Goal: Information Seeking & Learning: Compare options

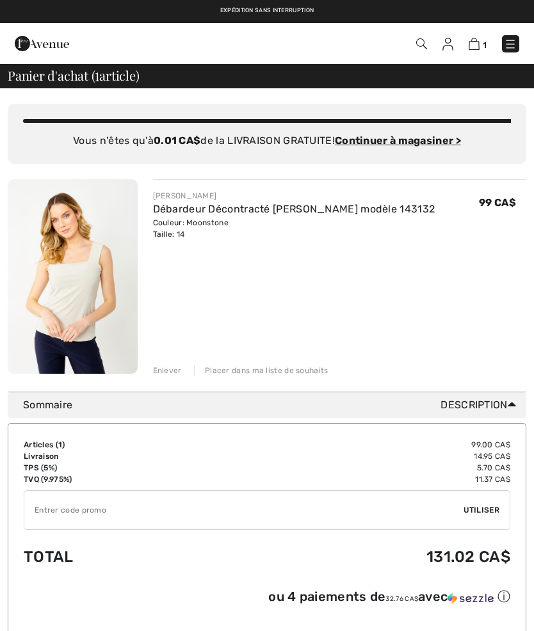
click at [507, 42] on img at bounding box center [509, 44] width 13 height 13
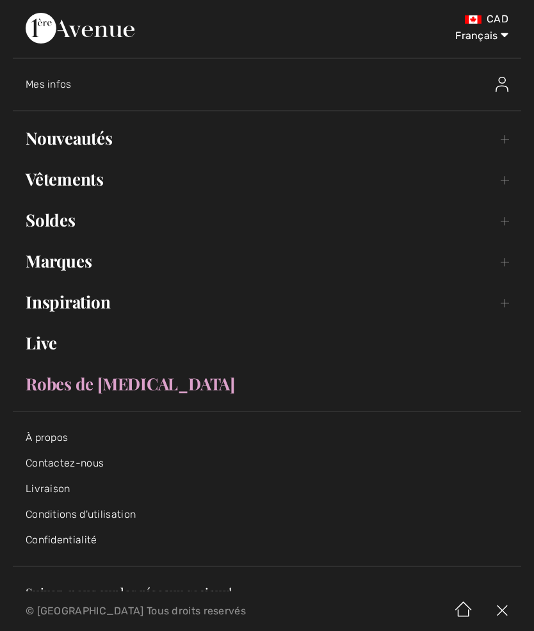
click at [86, 260] on link "Marques Open submenu" at bounding box center [267, 261] width 508 height 28
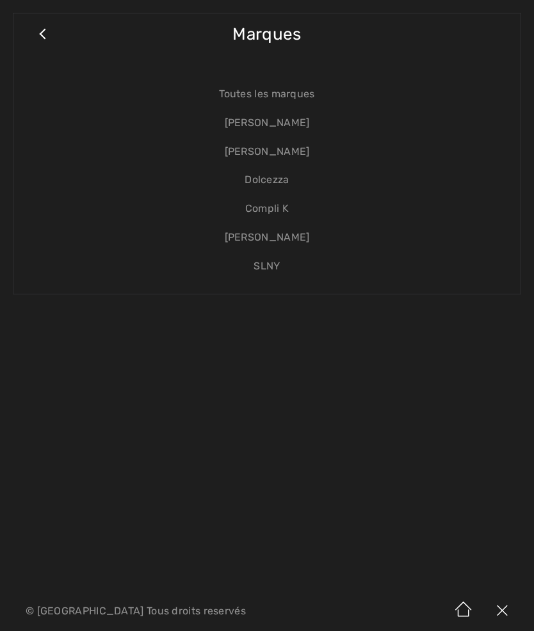
click at [299, 152] on link "[PERSON_NAME]" at bounding box center [266, 152] width 481 height 29
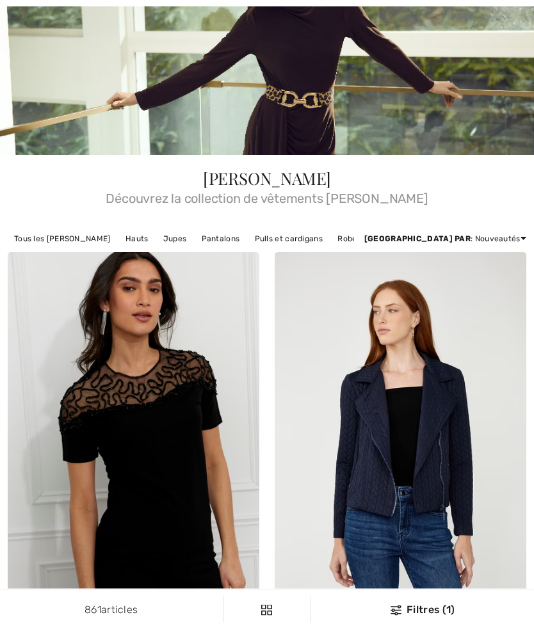
checkbox input "true"
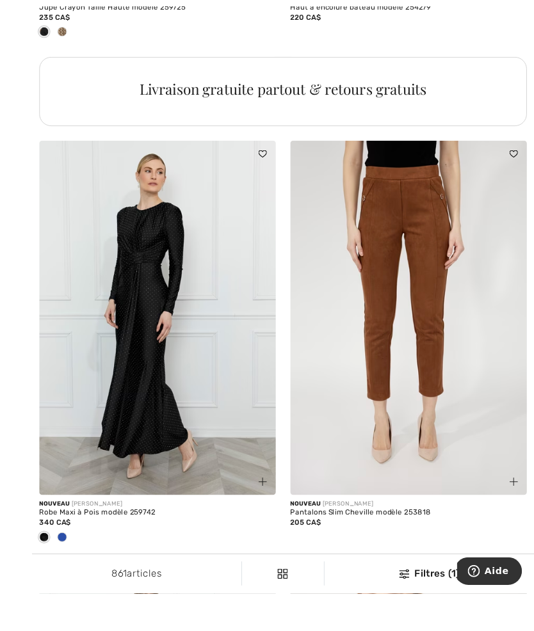
scroll to position [3016, 0]
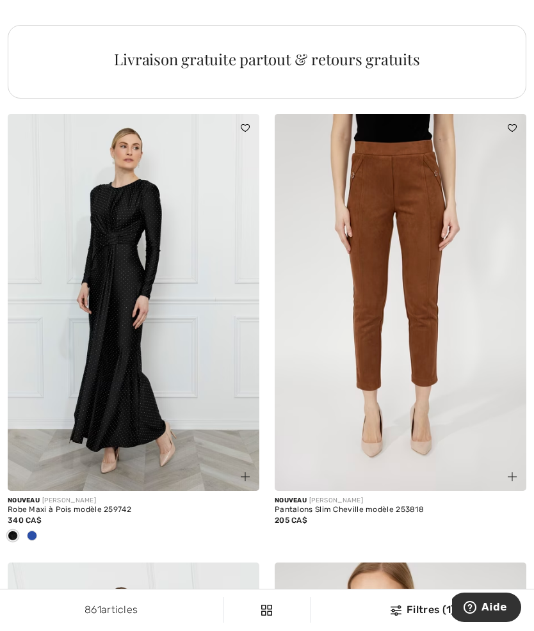
click at [361, 496] on div "Nouveau FRANK LYMAN" at bounding box center [399, 501] width 251 height 10
click at [334, 506] on div "Pantalons Slim Cheville modèle 253818" at bounding box center [399, 509] width 251 height 9
click at [365, 293] on img at bounding box center [399, 302] width 251 height 377
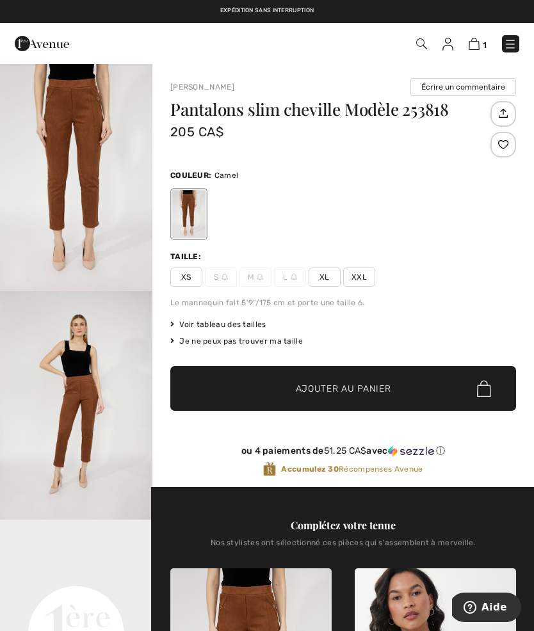
click at [324, 280] on span "XL" at bounding box center [324, 276] width 32 height 19
click at [507, 150] on div at bounding box center [503, 145] width 26 height 26
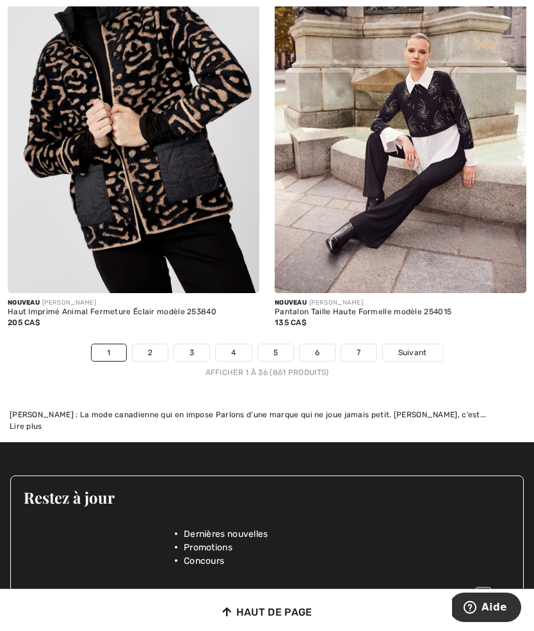
scroll to position [8078, 0]
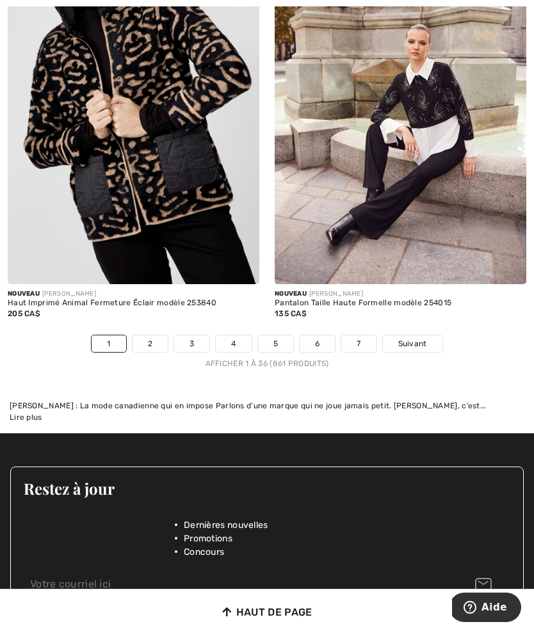
click at [139, 335] on link "2" at bounding box center [149, 343] width 35 height 17
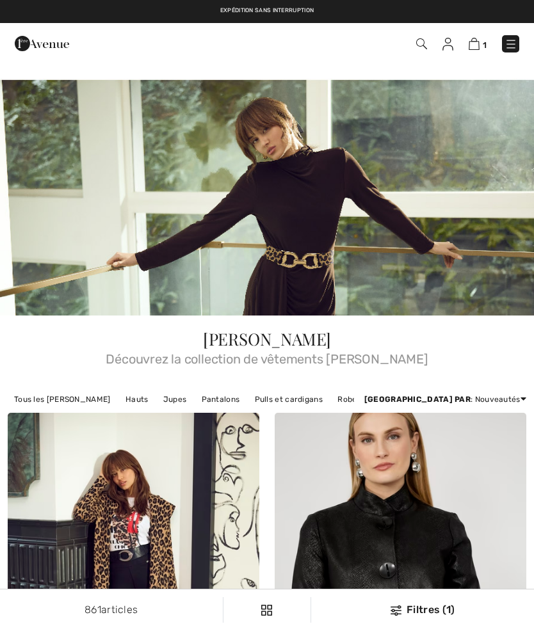
checkbox input "true"
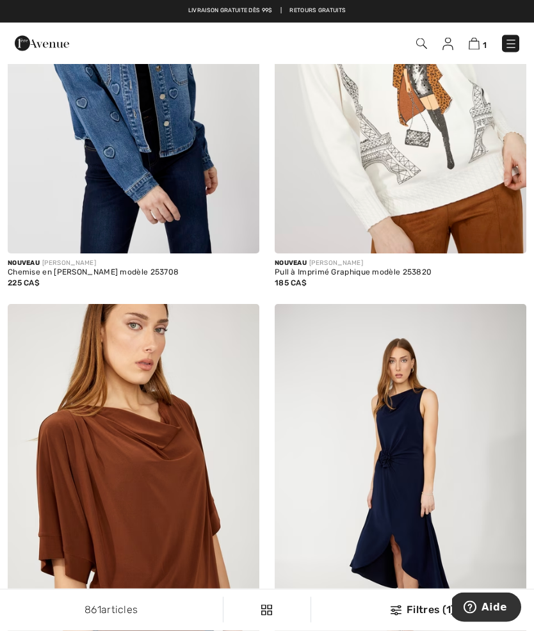
scroll to position [4106, 0]
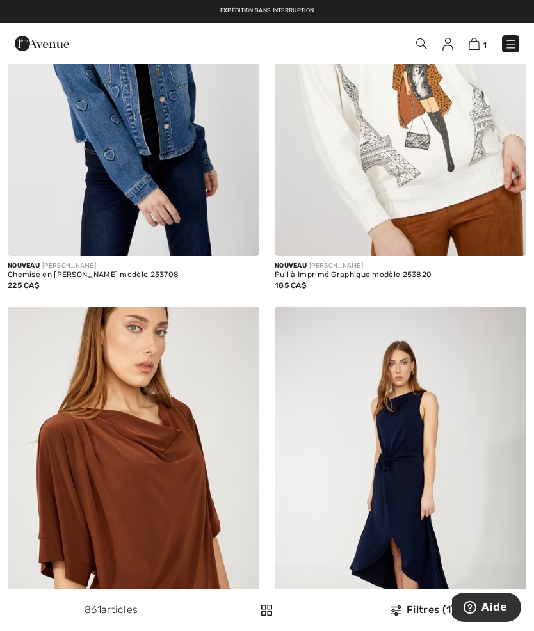
click at [320, 284] on div "185 CA$" at bounding box center [399, 286] width 251 height 12
click at [327, 211] on img at bounding box center [399, 66] width 251 height 377
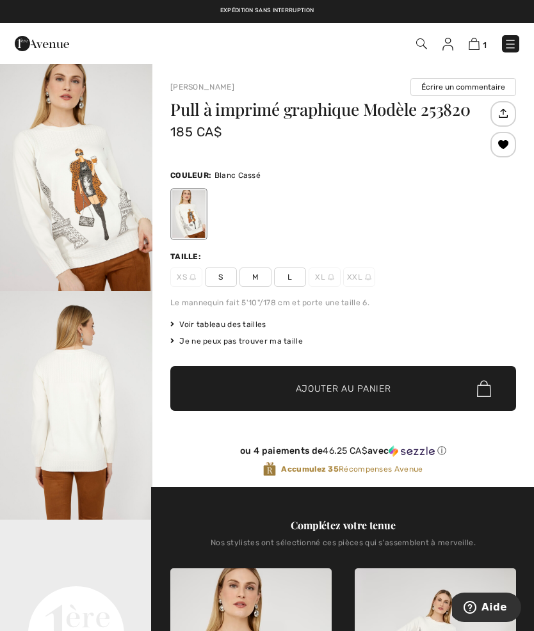
click at [289, 279] on span "L" at bounding box center [290, 276] width 32 height 19
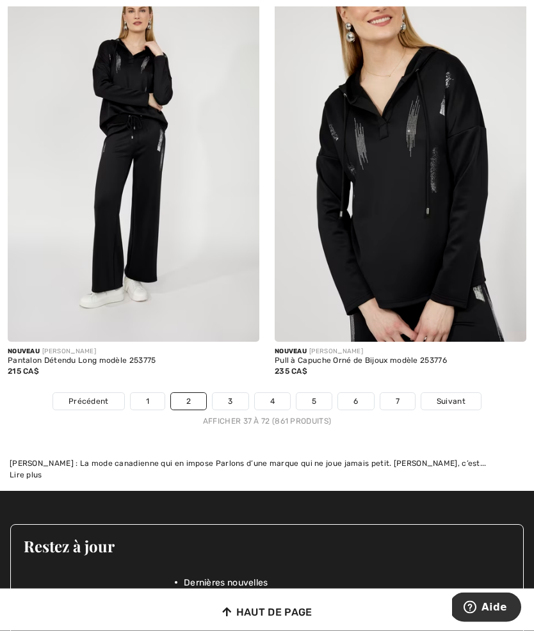
scroll to position [7959, 0]
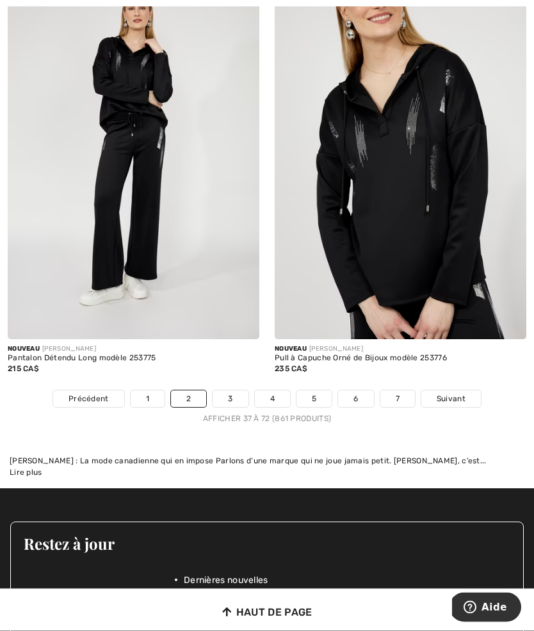
click at [233, 391] on link "3" at bounding box center [229, 399] width 35 height 17
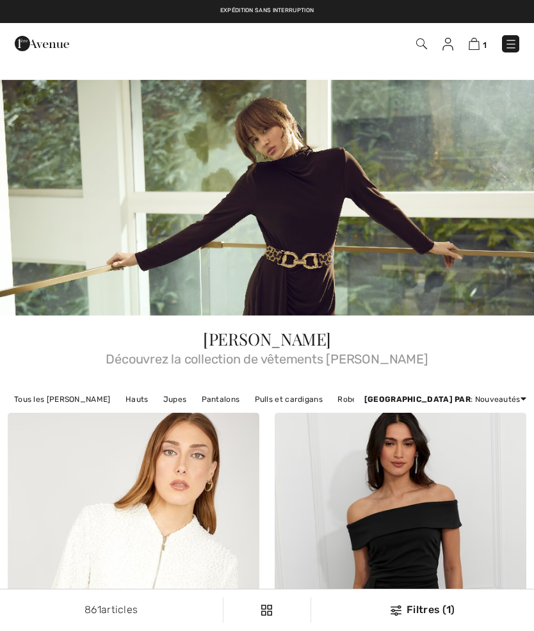
checkbox input "true"
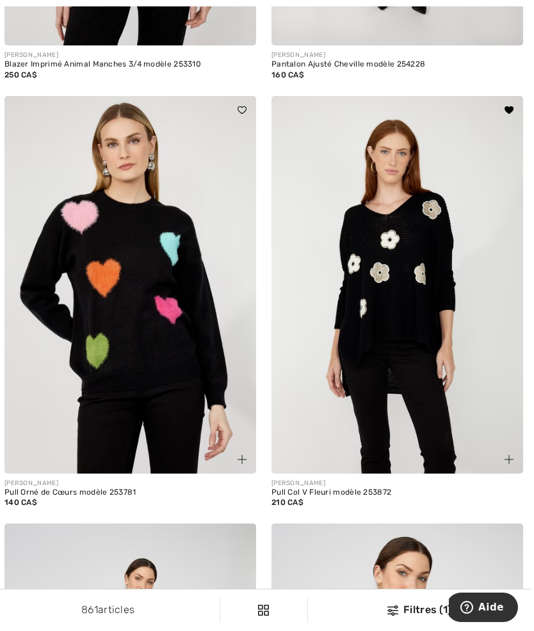
scroll to position [4768, 0]
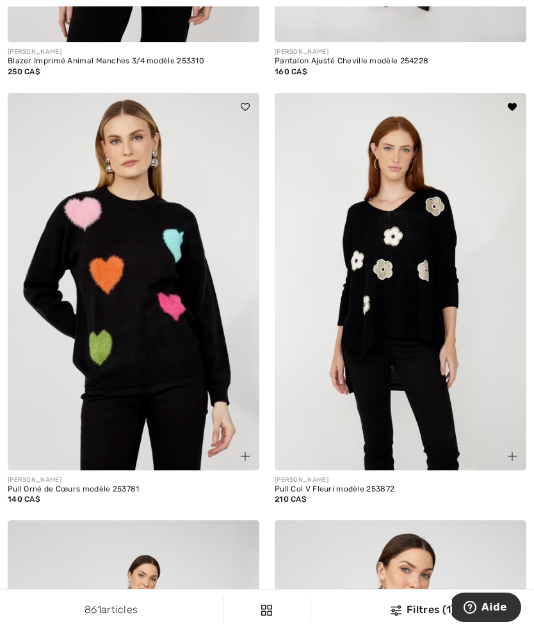
click at [399, 357] on img at bounding box center [399, 281] width 251 height 377
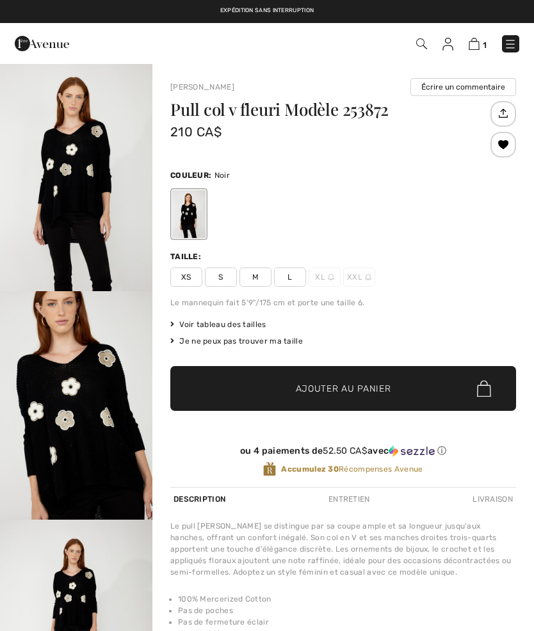
checkbox input "true"
click at [299, 278] on span "L" at bounding box center [290, 276] width 32 height 19
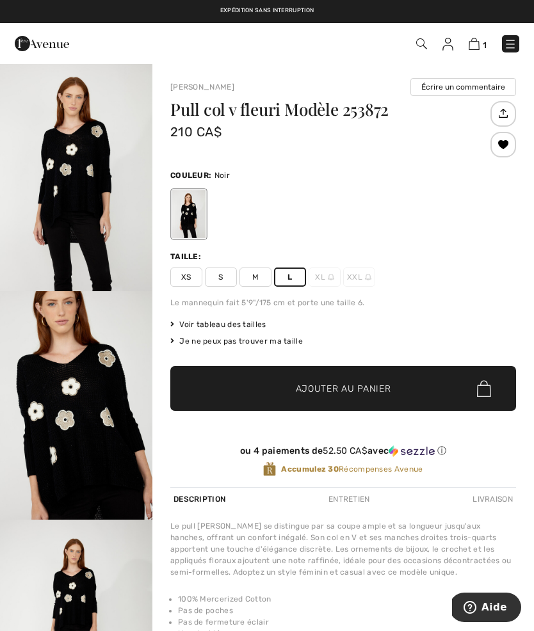
click at [502, 148] on div at bounding box center [503, 145] width 26 height 26
click at [504, 150] on div at bounding box center [503, 145] width 26 height 26
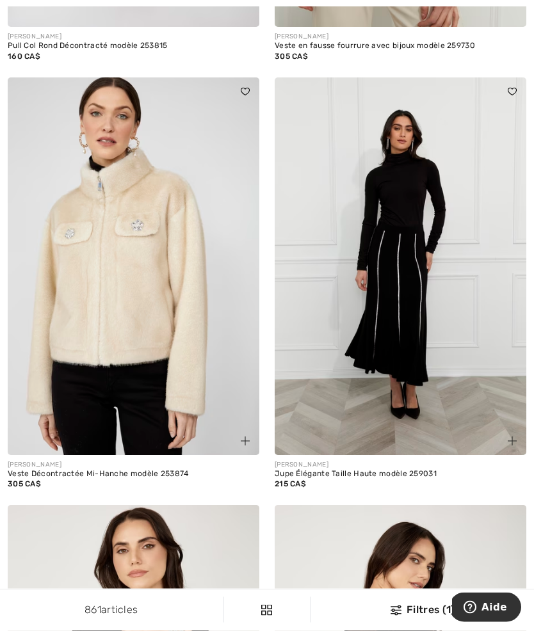
scroll to position [7516, 0]
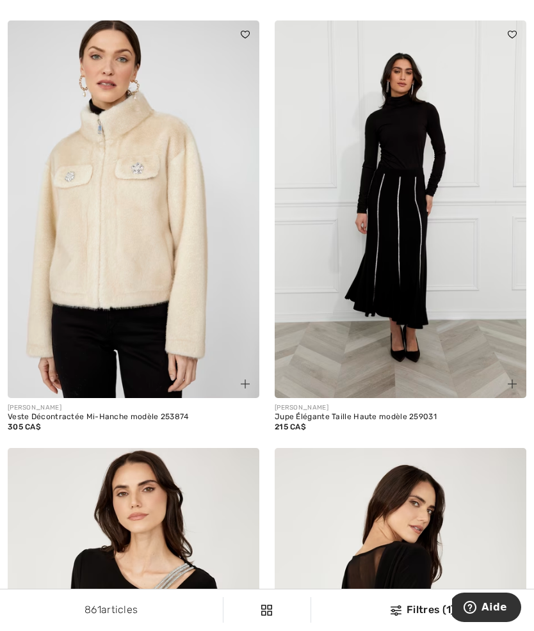
click at [145, 342] on img at bounding box center [133, 208] width 251 height 377
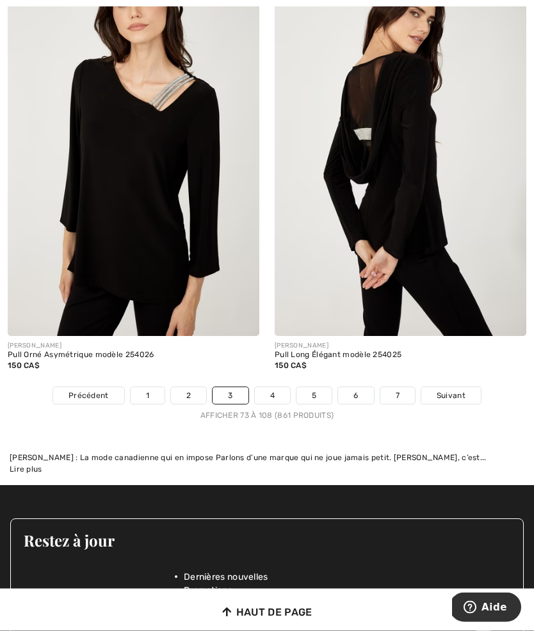
scroll to position [8005, 0]
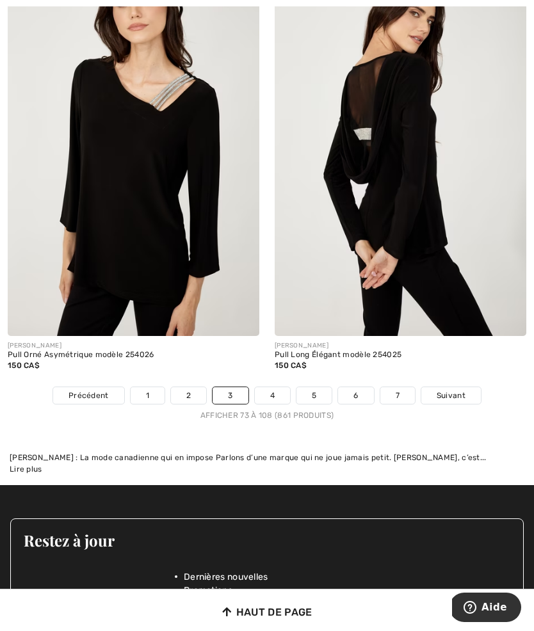
click at [267, 388] on link "4" at bounding box center [272, 395] width 35 height 17
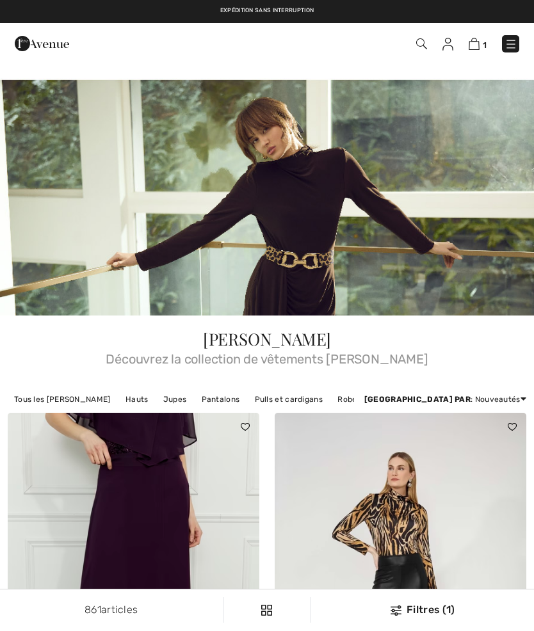
checkbox input "true"
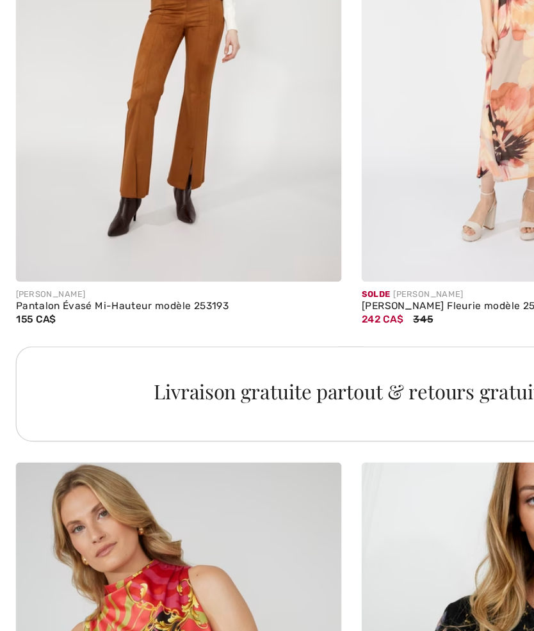
scroll to position [5377, 0]
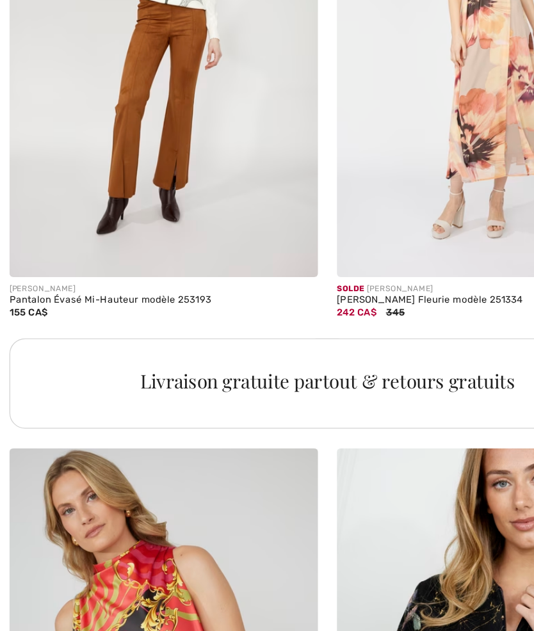
click at [89, 175] on img at bounding box center [133, 108] width 251 height 377
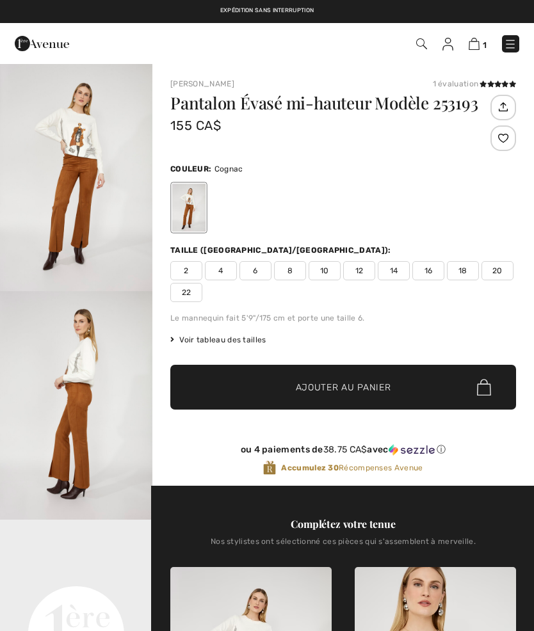
checkbox input "true"
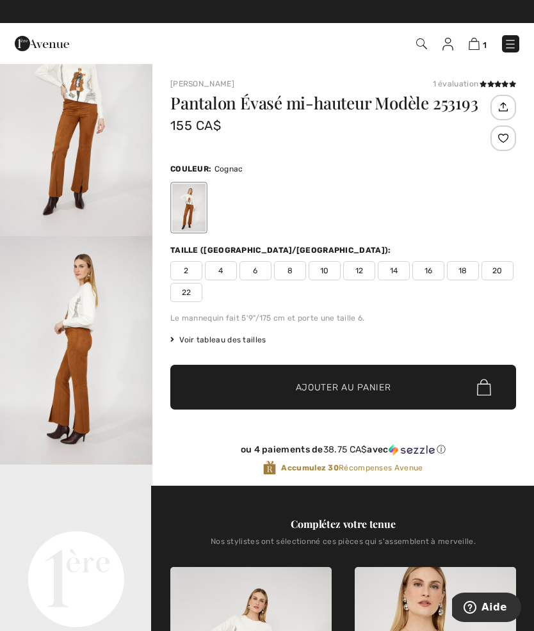
click at [399, 269] on span "14" at bounding box center [393, 270] width 32 height 19
click at [496, 145] on div at bounding box center [503, 138] width 26 height 26
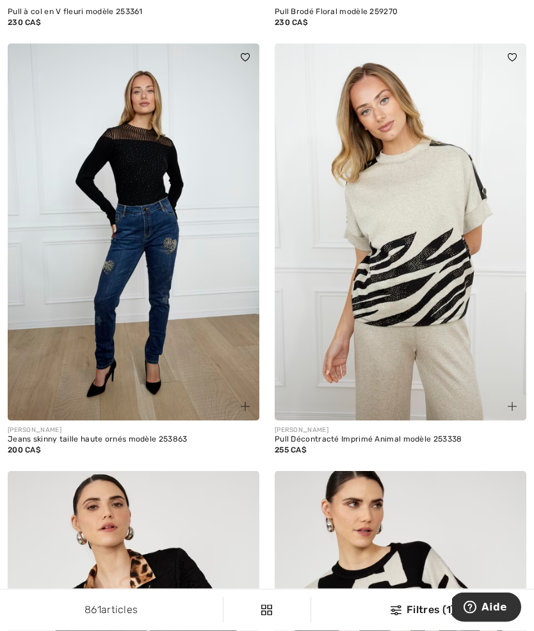
scroll to position [7065, 0]
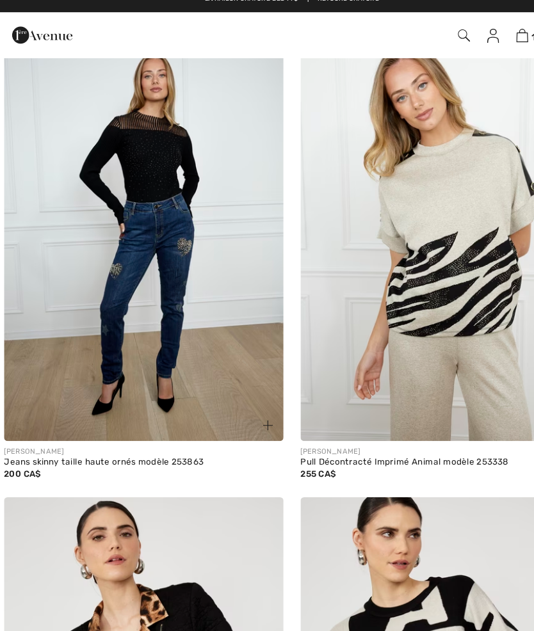
click at [103, 292] on img at bounding box center [133, 220] width 251 height 377
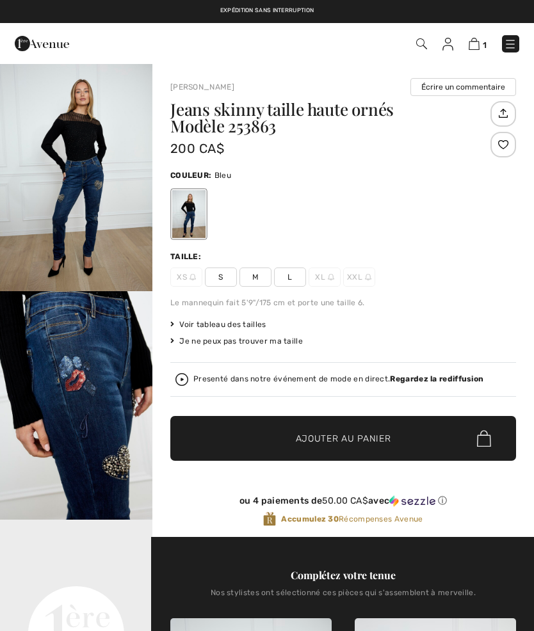
checkbox input "true"
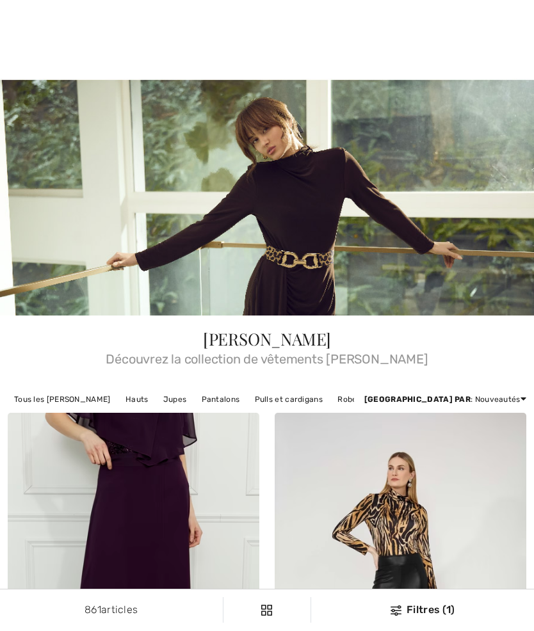
checkbox input "true"
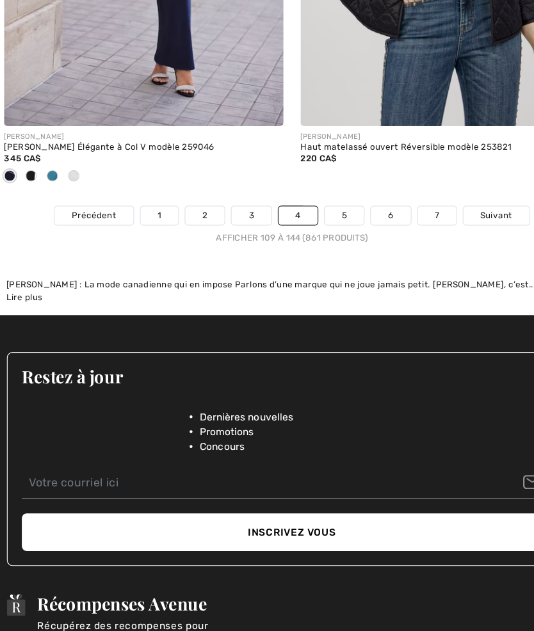
scroll to position [8203, 0]
click at [308, 198] on link "5" at bounding box center [313, 206] width 35 height 17
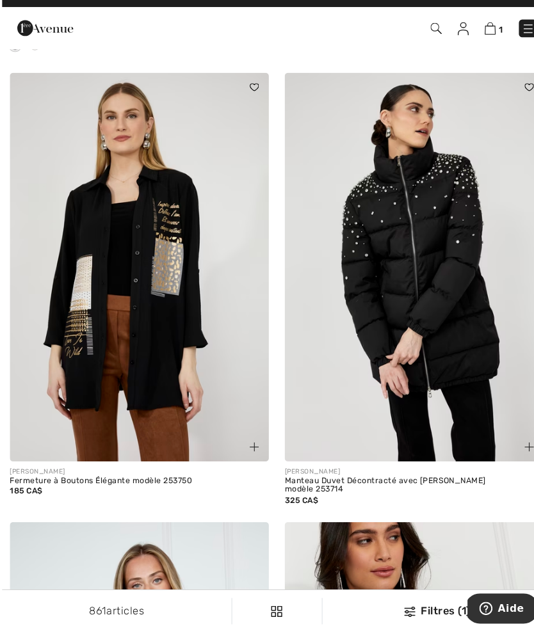
scroll to position [3455, 0]
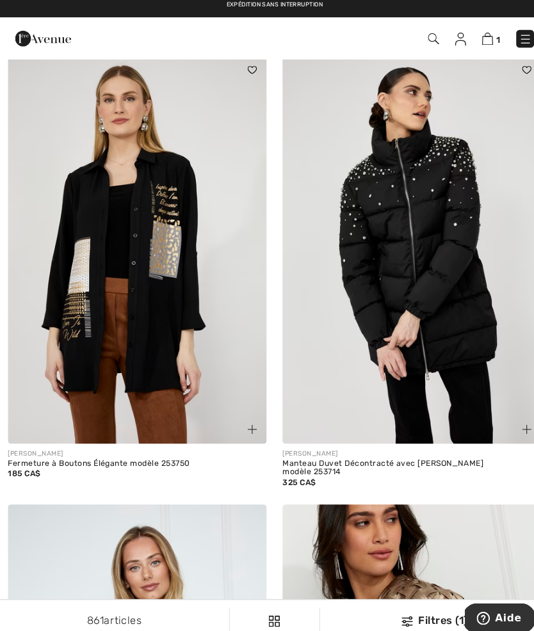
click at [184, 328] on img at bounding box center [133, 248] width 251 height 377
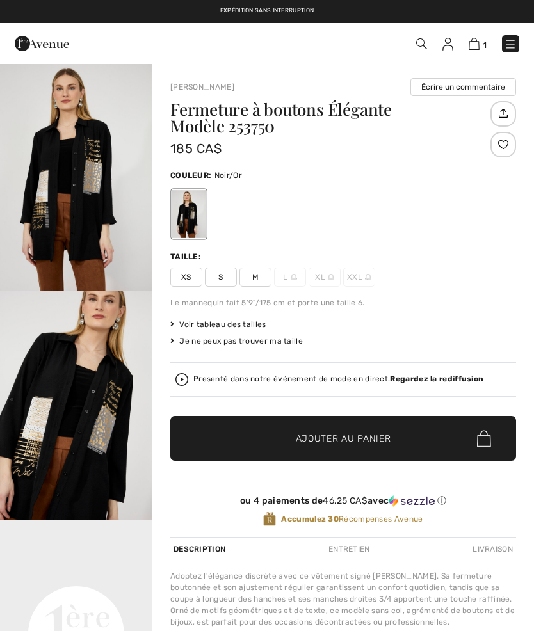
checkbox input "true"
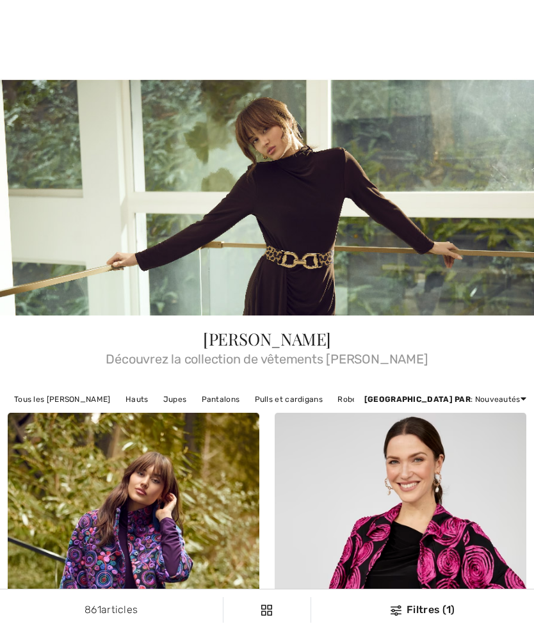
checkbox input "true"
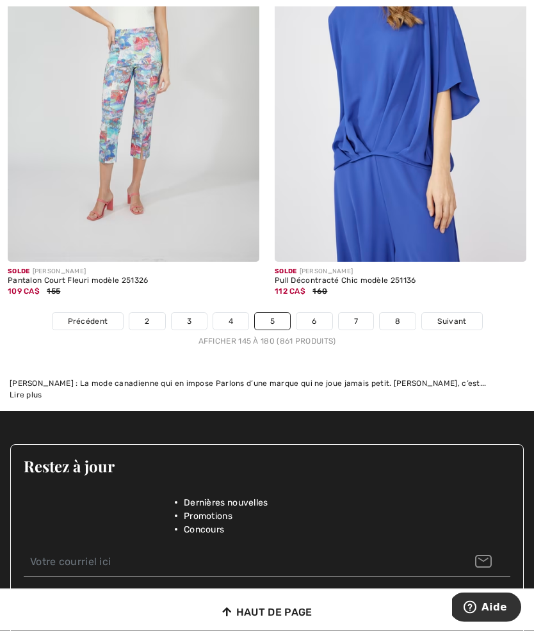
scroll to position [8025, 0]
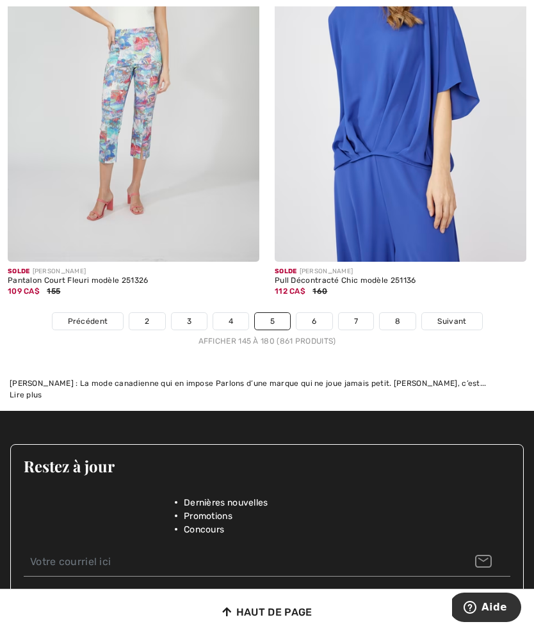
click at [317, 313] on link "6" at bounding box center [313, 321] width 35 height 17
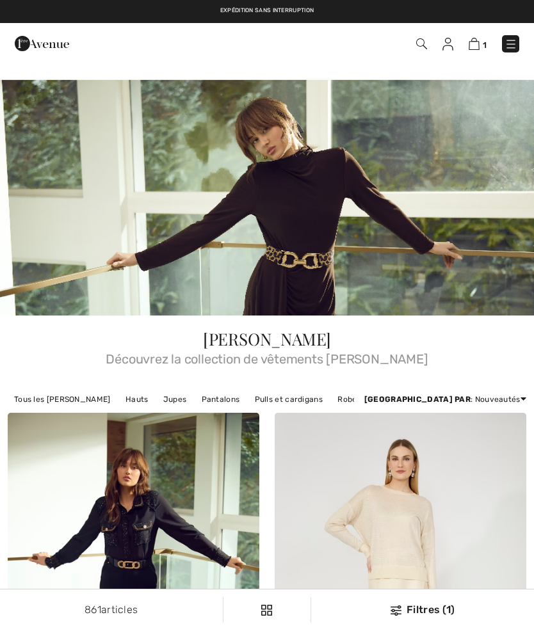
checkbox input "true"
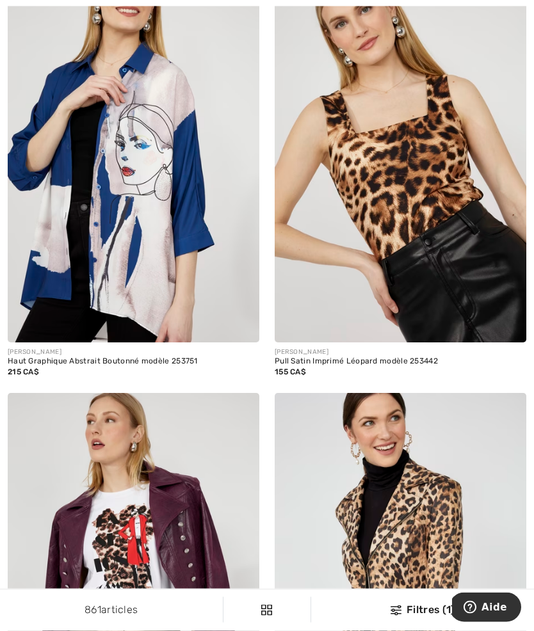
scroll to position [1302, 0]
click at [331, 354] on div "[PERSON_NAME]" at bounding box center [399, 352] width 251 height 10
click at [320, 360] on div "Pull Satin Imprimé Léopard modèle 253442" at bounding box center [399, 361] width 251 height 9
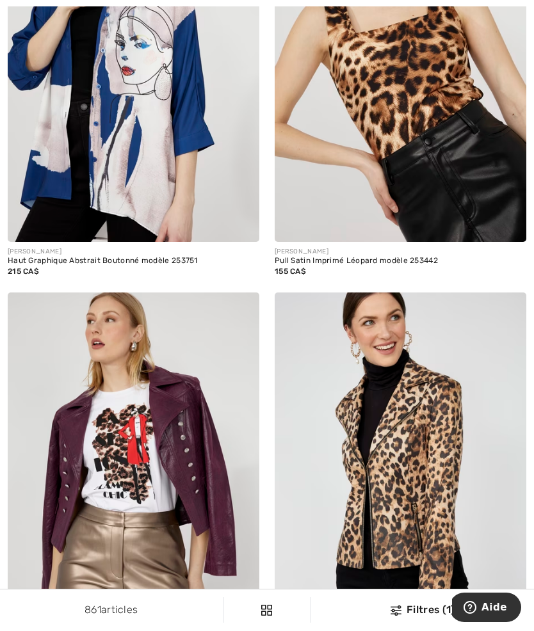
scroll to position [1404, 0]
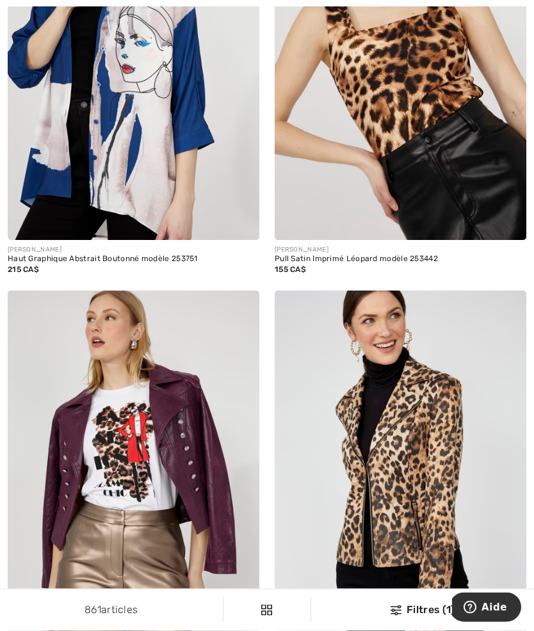
click at [433, 170] on img at bounding box center [399, 51] width 251 height 377
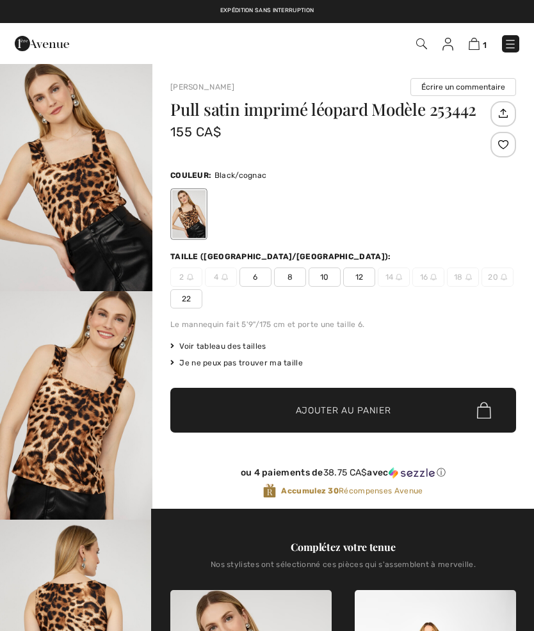
checkbox input "true"
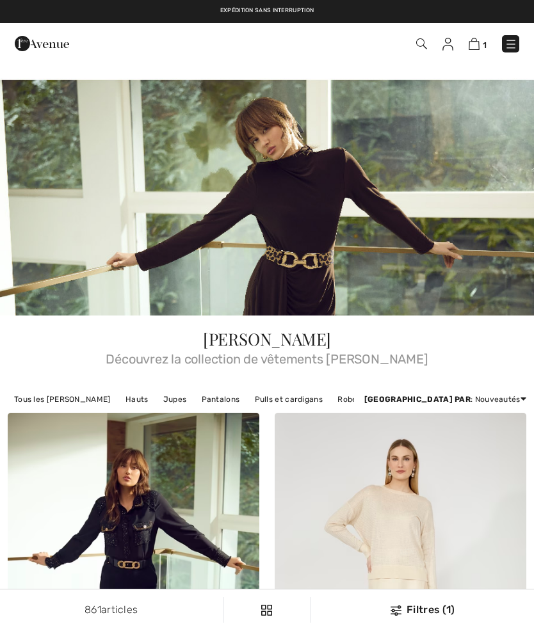
checkbox input "true"
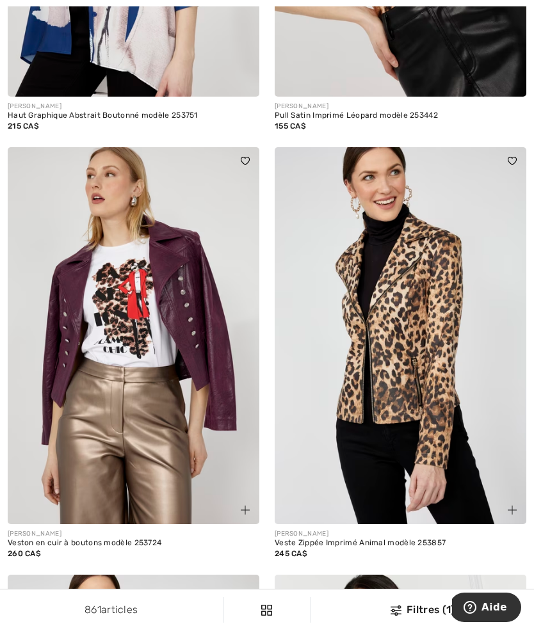
scroll to position [1547, 0]
click at [185, 473] on img at bounding box center [133, 336] width 251 height 377
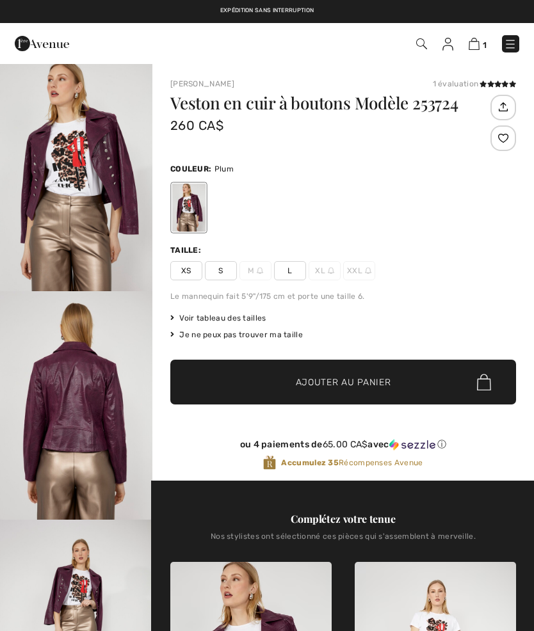
checkbox input "true"
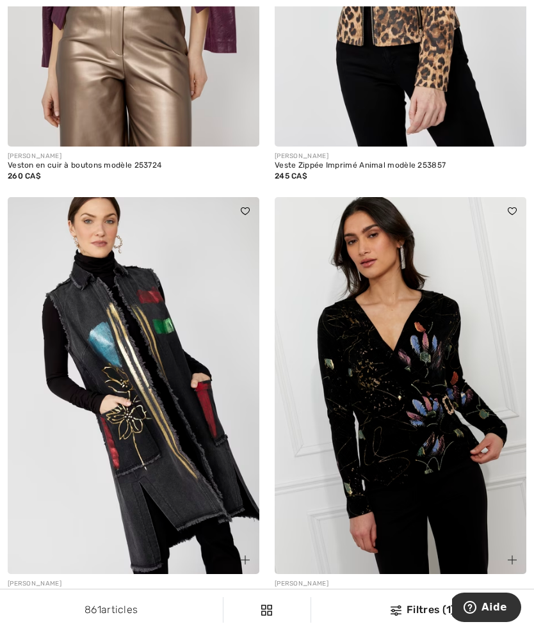
scroll to position [1966, 0]
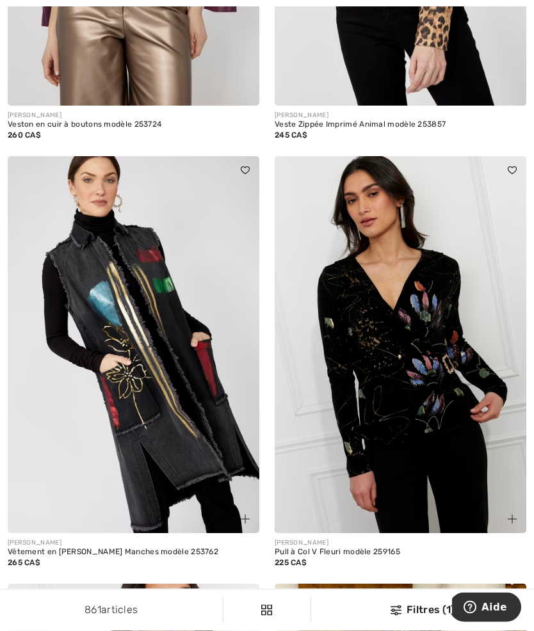
click at [154, 554] on div "Vêtement en Jean Sans Manches modèle 253762" at bounding box center [133, 552] width 251 height 9
click at [162, 461] on img at bounding box center [133, 344] width 251 height 377
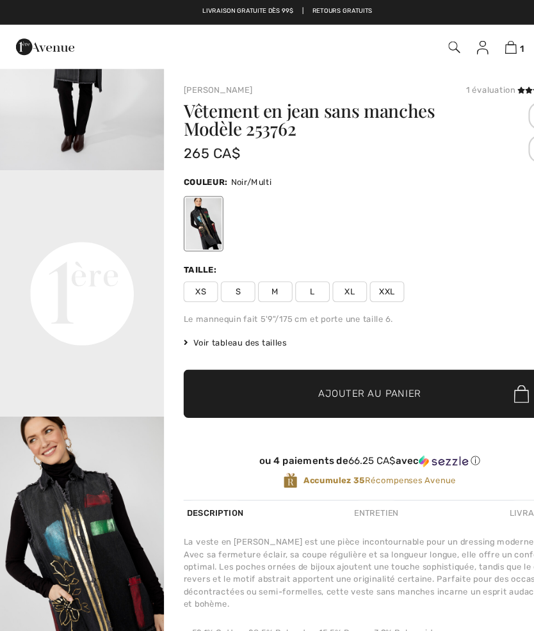
click at [296, 271] on span "L" at bounding box center [290, 270] width 32 height 19
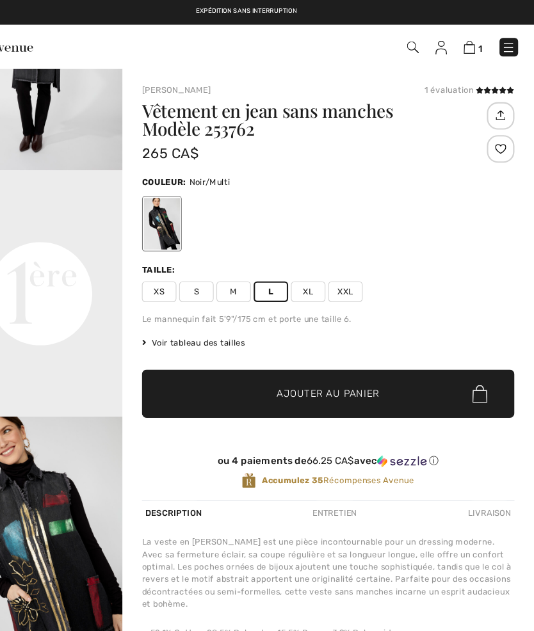
click at [490, 139] on div at bounding box center [503, 138] width 26 height 26
click at [308, 273] on span "XL" at bounding box center [324, 270] width 32 height 19
click at [490, 140] on div at bounding box center [503, 138] width 26 height 26
click at [490, 137] on div "Retiré de ma liste" at bounding box center [503, 138] width 26 height 26
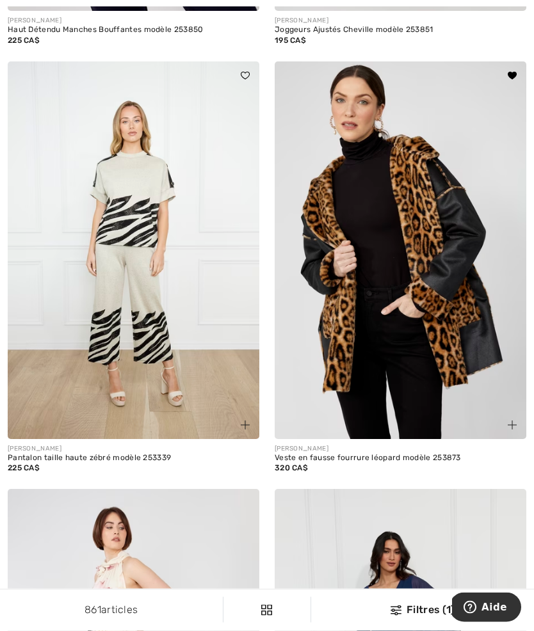
scroll to position [4718, 0]
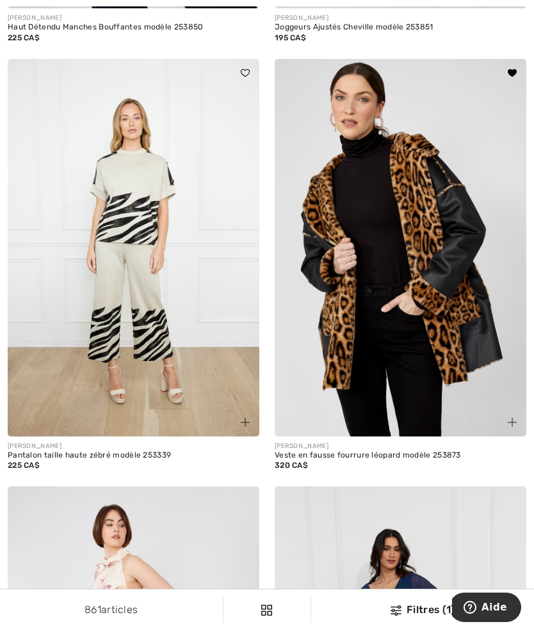
click at [376, 451] on div "Veste en fausse fourrure léopard modèle 253873" at bounding box center [399, 455] width 251 height 9
click at [422, 351] on img at bounding box center [399, 247] width 251 height 377
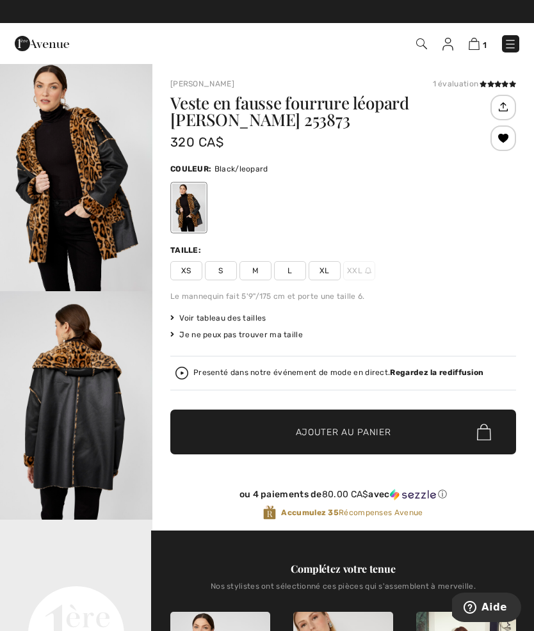
click at [328, 267] on span "XL" at bounding box center [324, 270] width 32 height 19
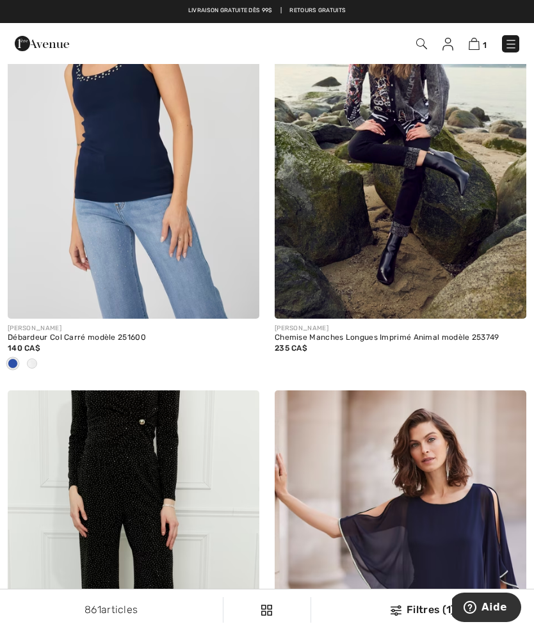
scroll to position [7058, 0]
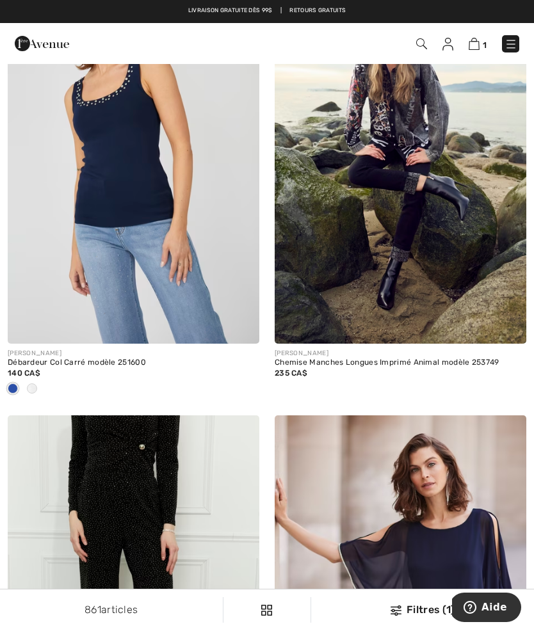
click at [418, 272] on img at bounding box center [399, 155] width 251 height 377
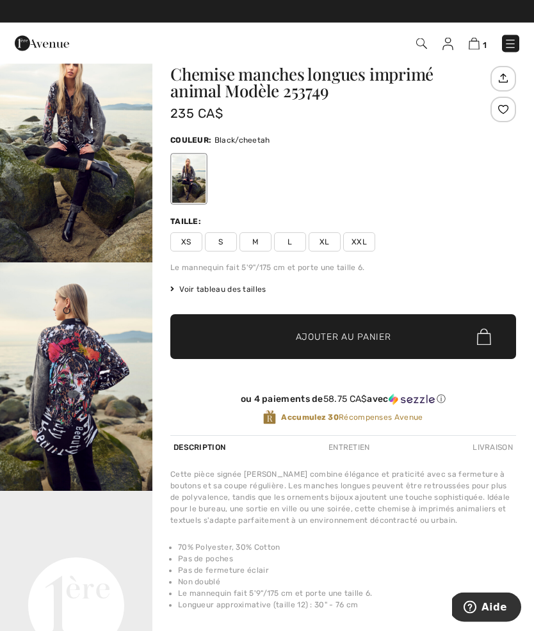
scroll to position [29, 0]
click at [329, 244] on span "XL" at bounding box center [324, 241] width 32 height 19
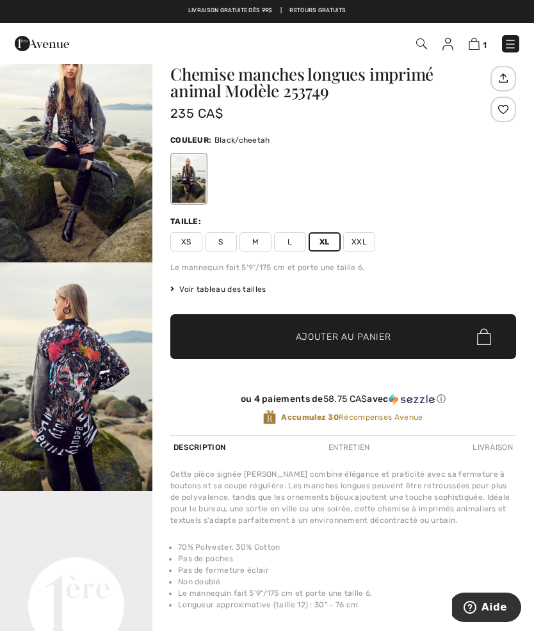
click at [503, 113] on div at bounding box center [503, 110] width 26 height 26
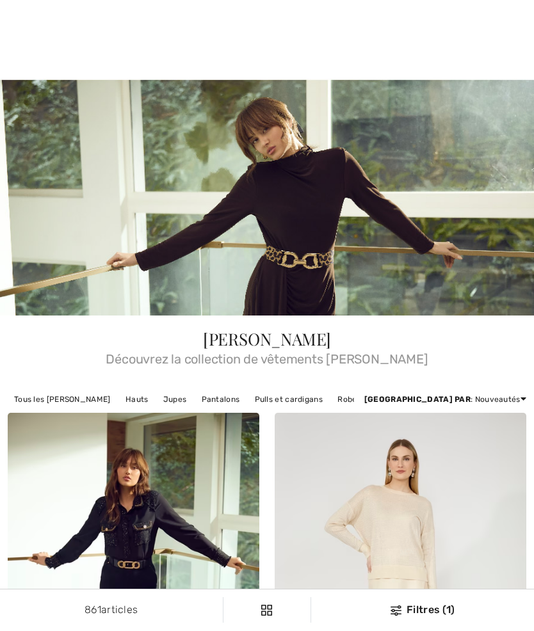
checkbox input "true"
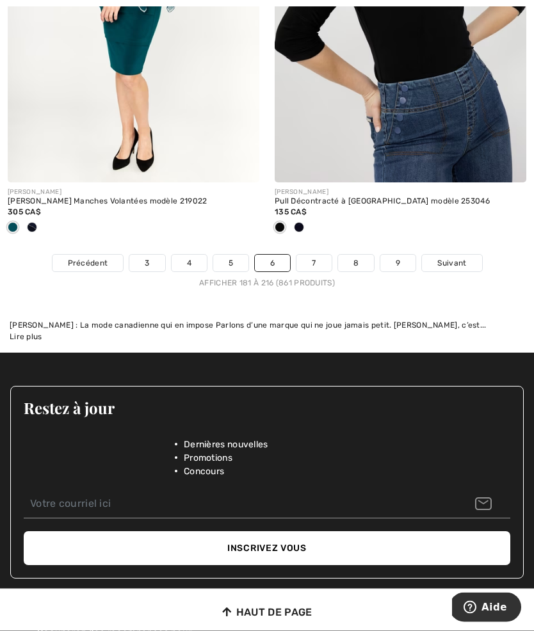
scroll to position [8132, 0]
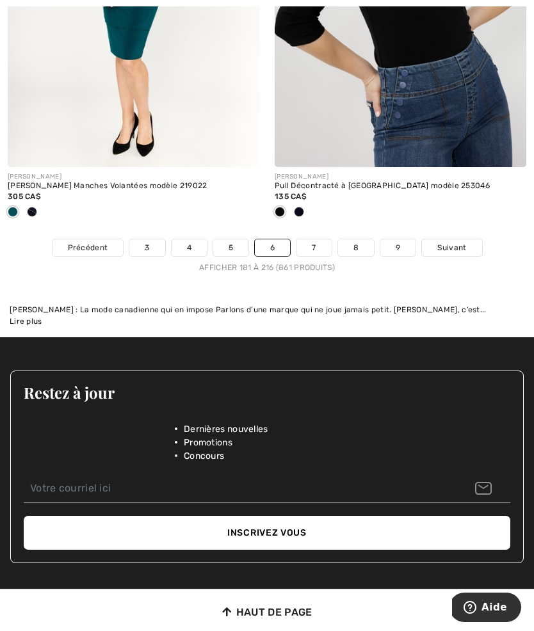
click at [317, 239] on link "7" at bounding box center [313, 247] width 35 height 17
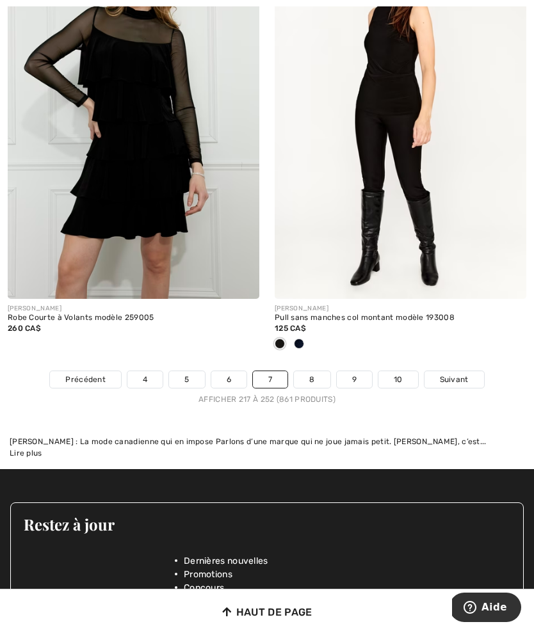
scroll to position [8005, 0]
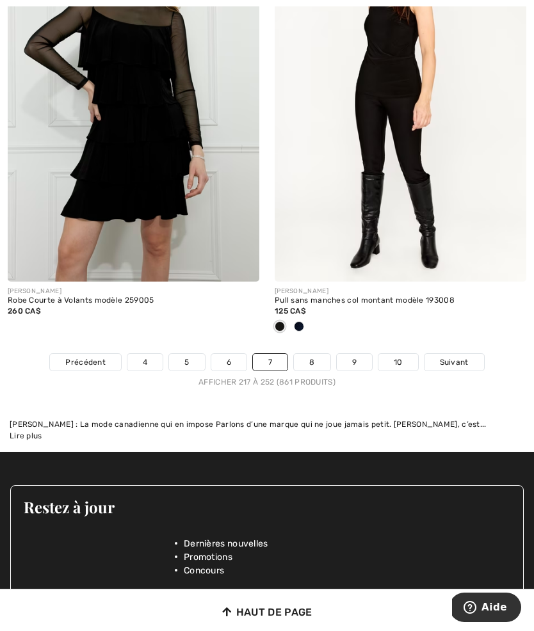
click at [315, 354] on link "8" at bounding box center [312, 362] width 36 height 17
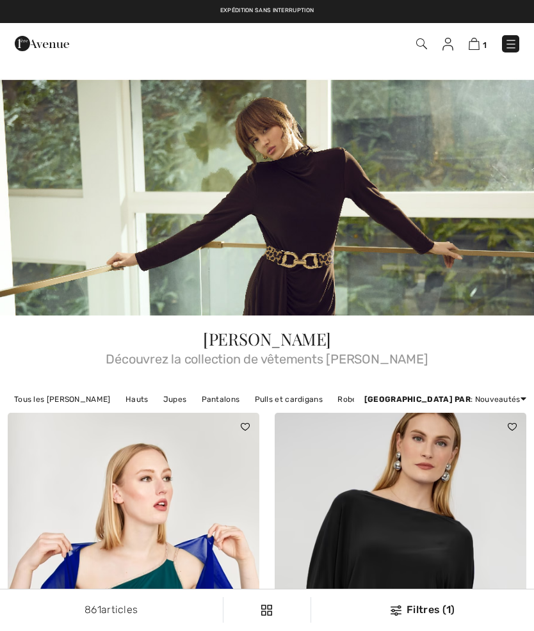
checkbox input "true"
